Goal: Navigation & Orientation: Find specific page/section

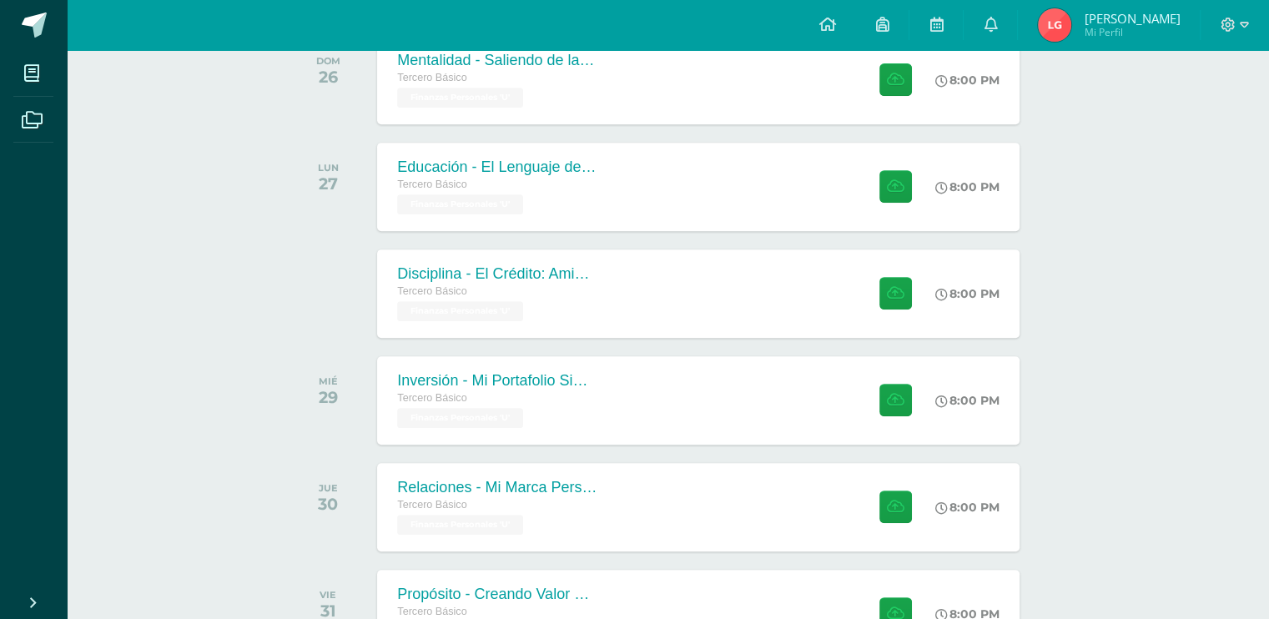
scroll to position [855, 0]
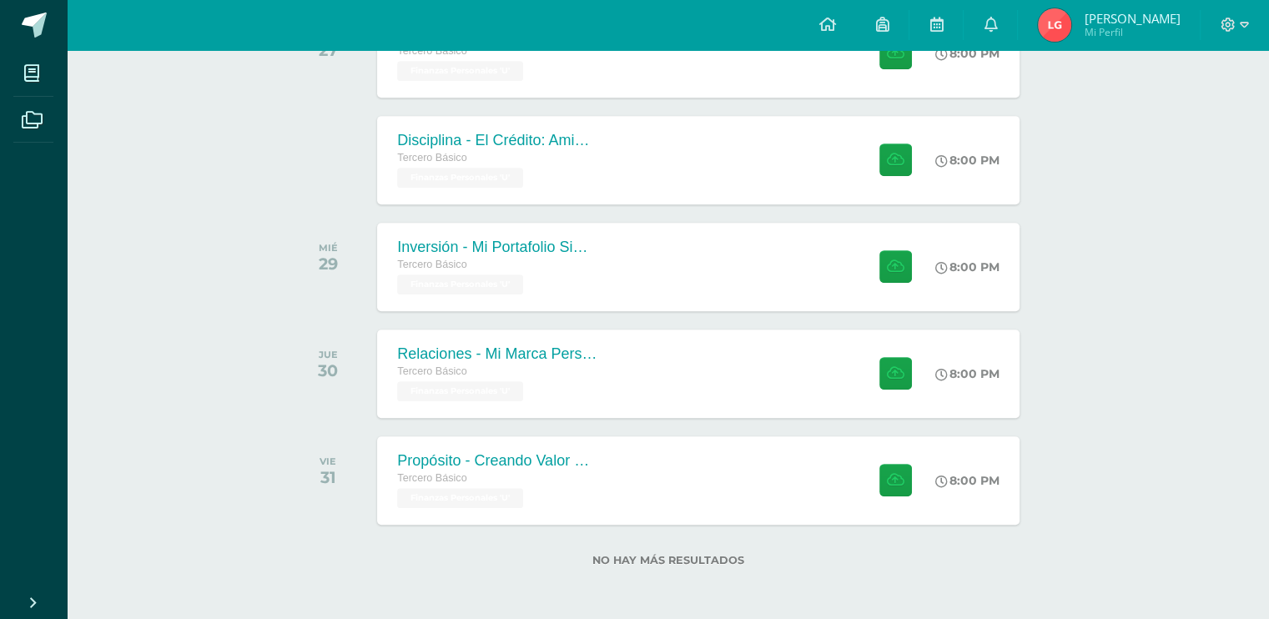
click at [218, 11] on div "Configuración Cerrar sesión Luis Fernando Mi Perfil Avisos 0 avisos sin leer Av…" at bounding box center [668, 25] width 1203 height 50
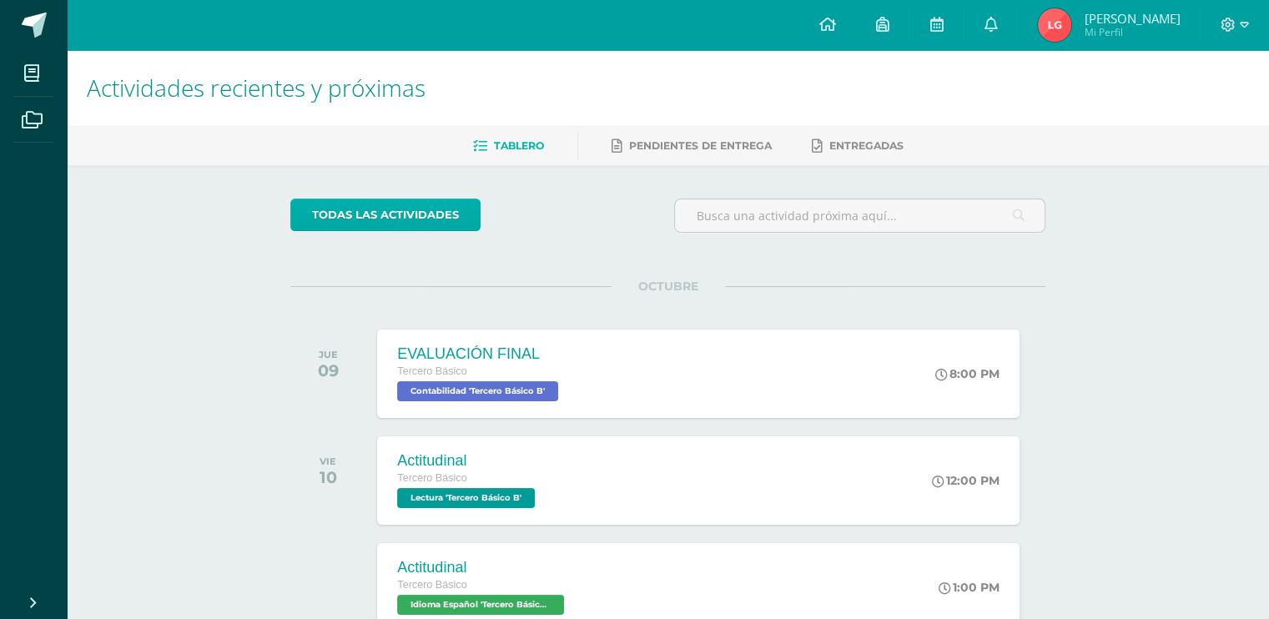
scroll to position [0, 0]
click at [342, 208] on link "todas las Actividades" at bounding box center [385, 215] width 190 height 33
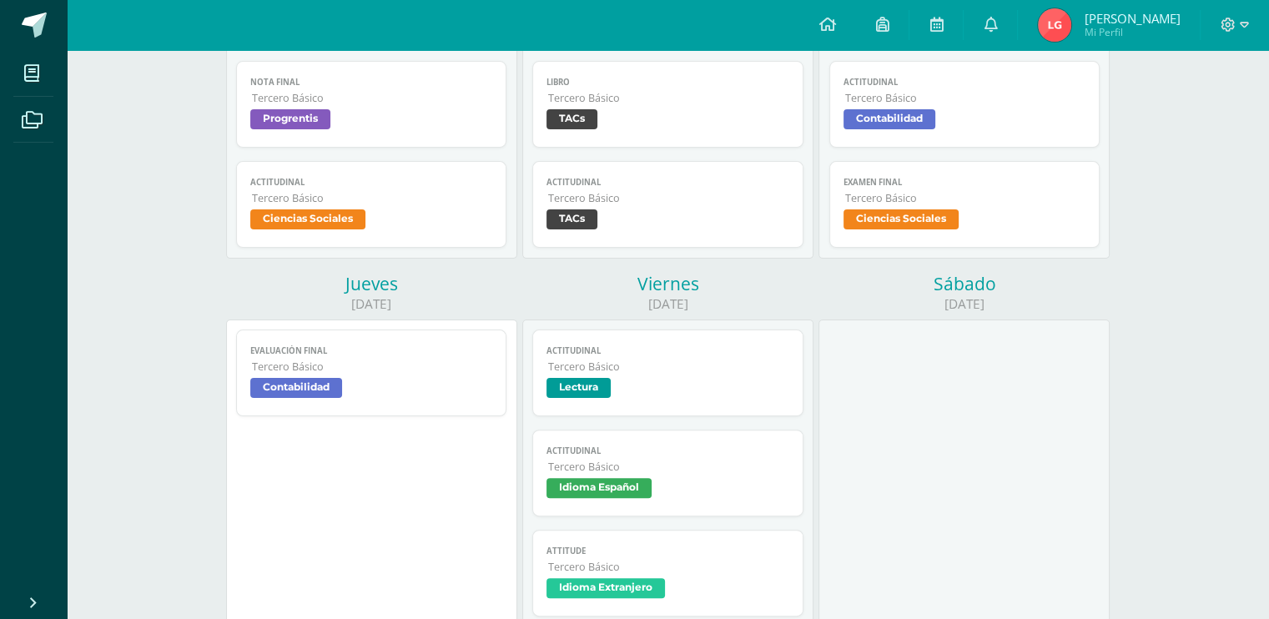
scroll to position [365, 0]
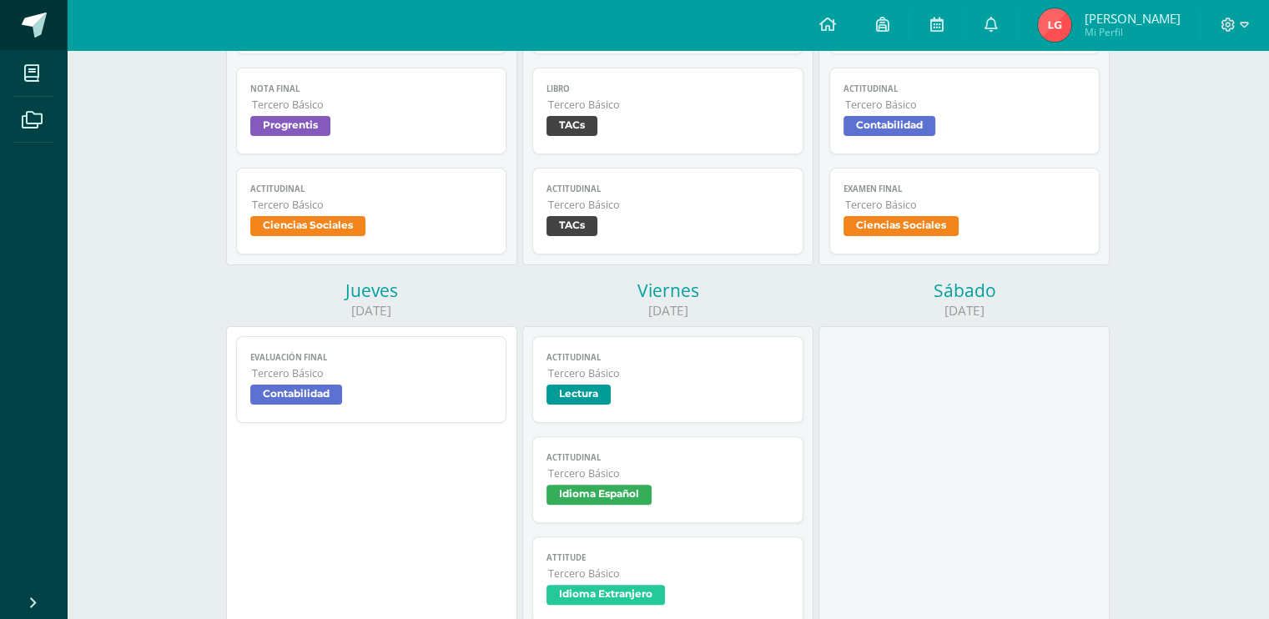
click at [40, 34] on span at bounding box center [34, 25] width 25 height 25
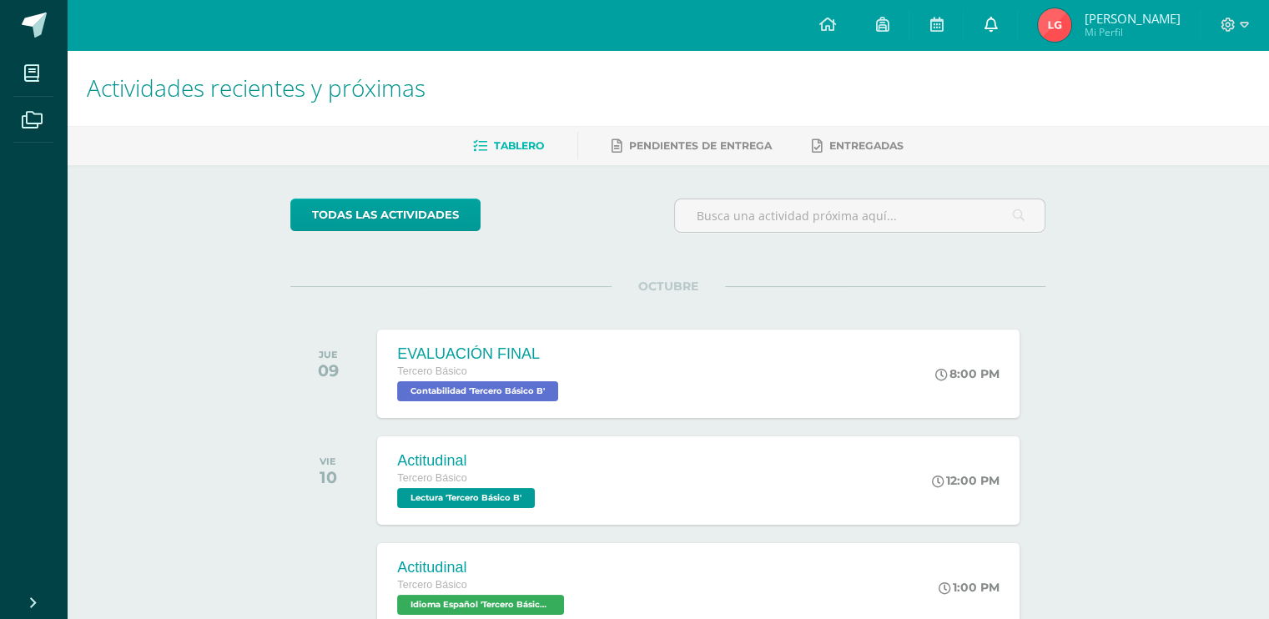
click at [994, 38] on link at bounding box center [990, 25] width 53 height 50
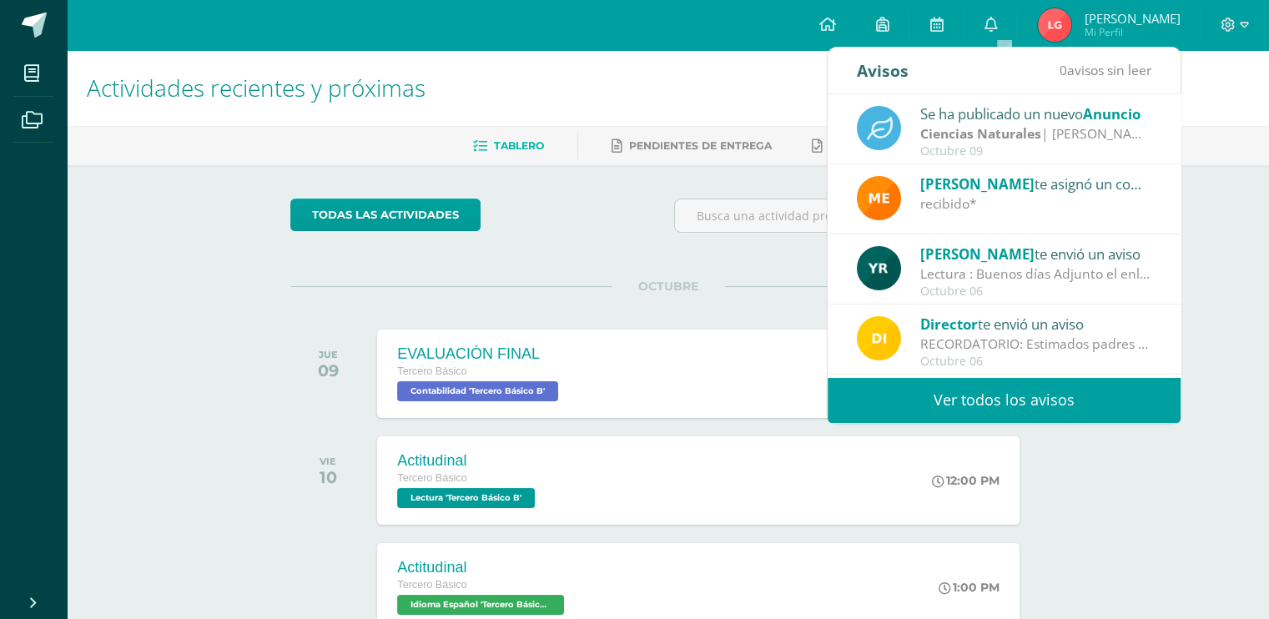
click at [998, 114] on div "Se ha publicado un nuevo Anuncio" at bounding box center [1037, 114] width 232 height 22
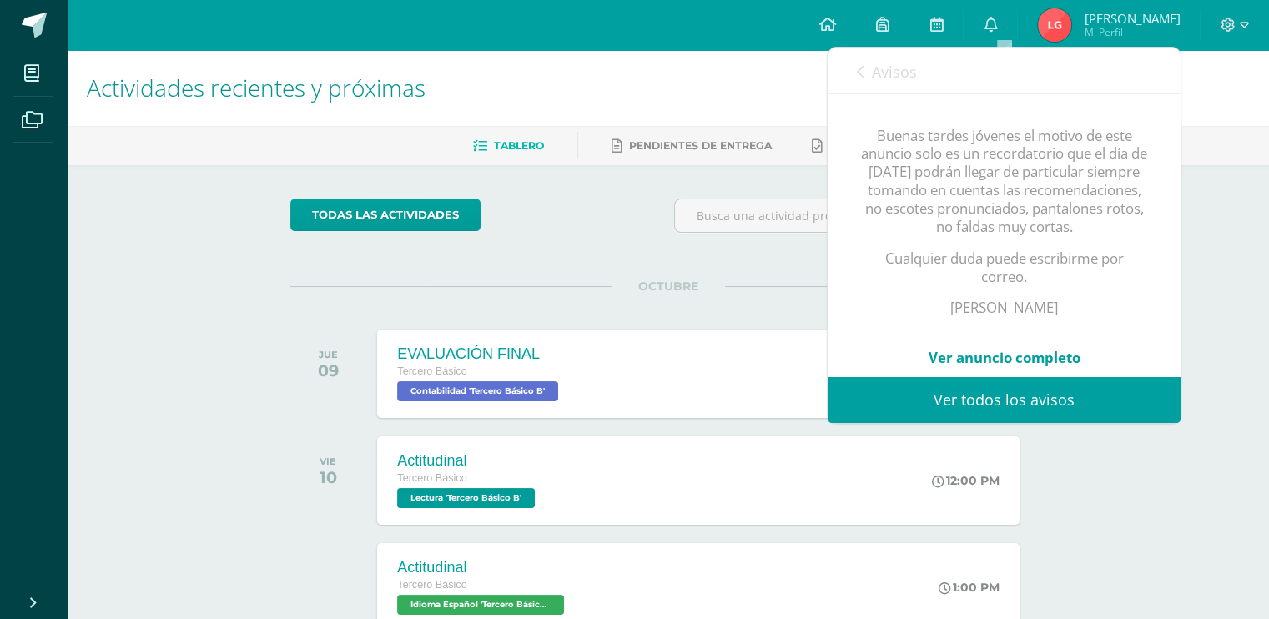
scroll to position [236, 0]
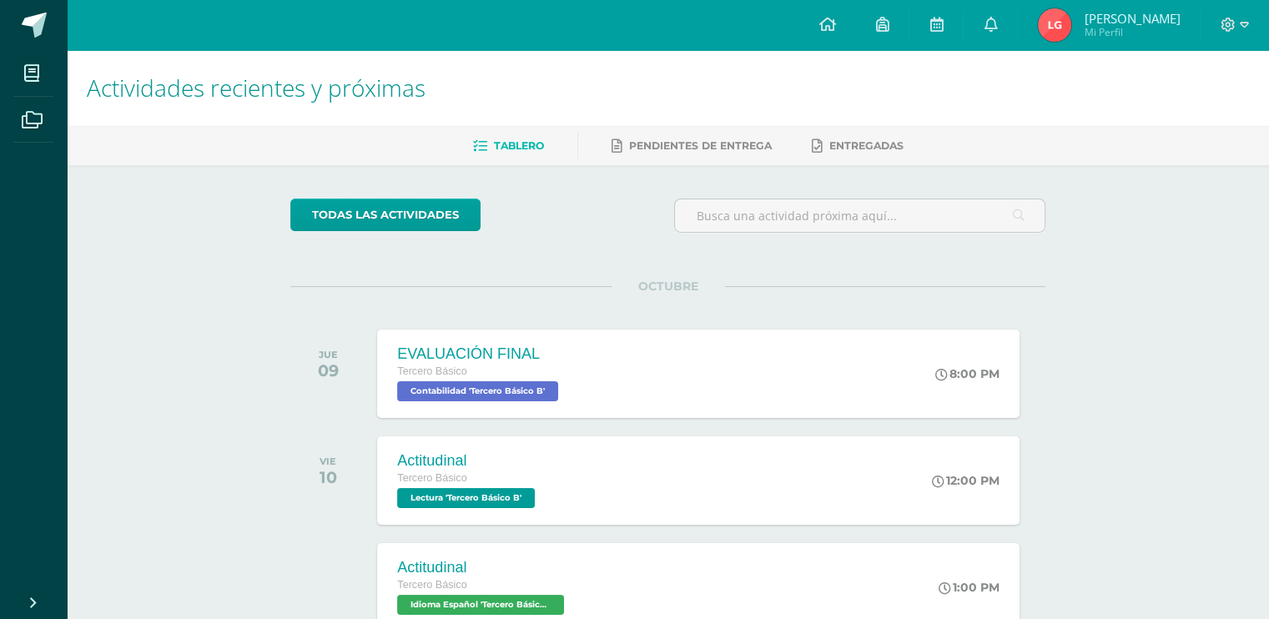
click at [1065, 476] on div "todas las Actividades No tienes actividades Échale un vistazo a los demás perío…" at bounding box center [668, 611] width 822 height 892
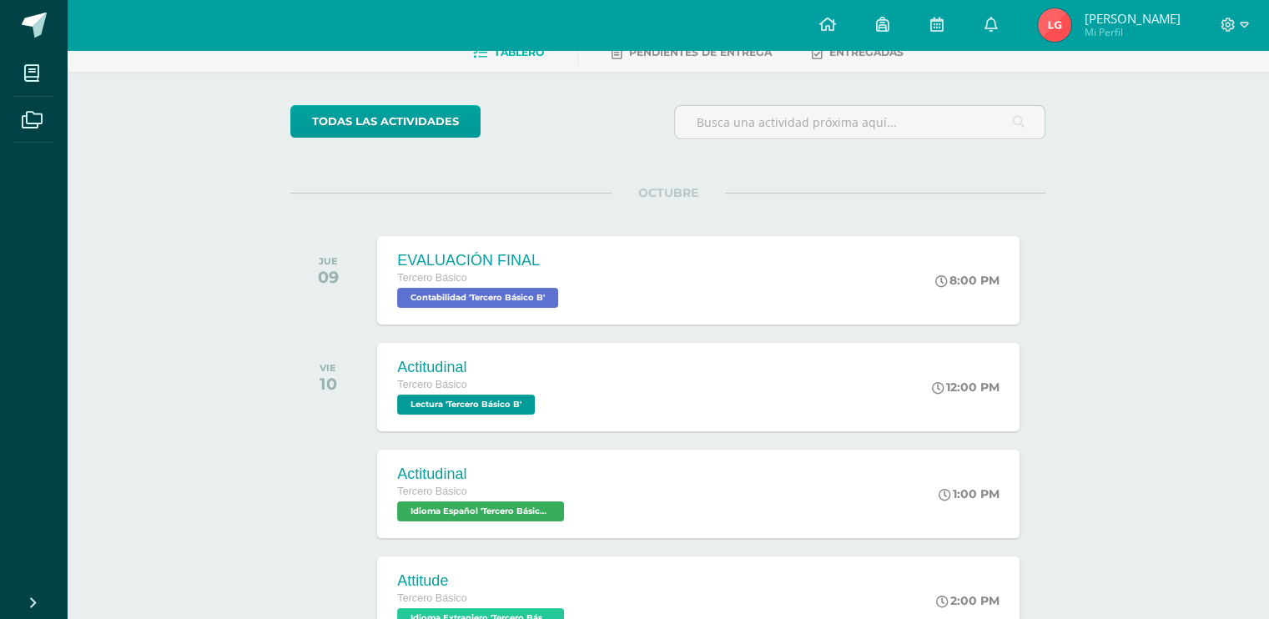
scroll to position [0, 0]
